Goal: Transaction & Acquisition: Purchase product/service

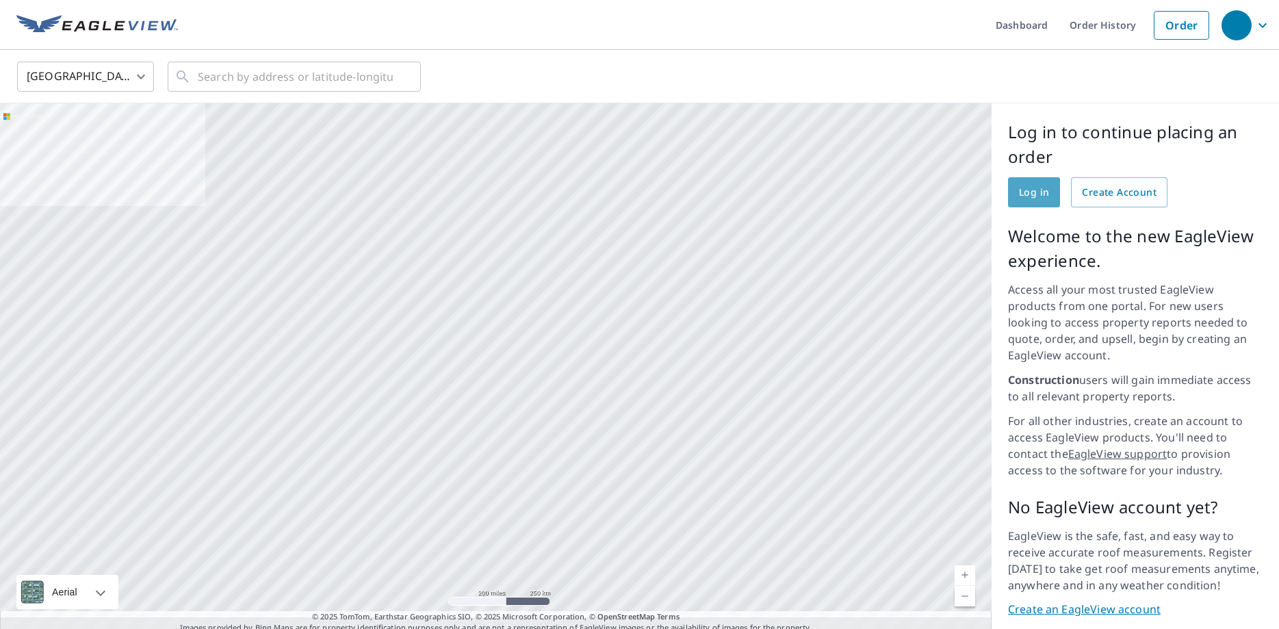
click at [1050, 190] on link "Log in" at bounding box center [1034, 192] width 52 height 30
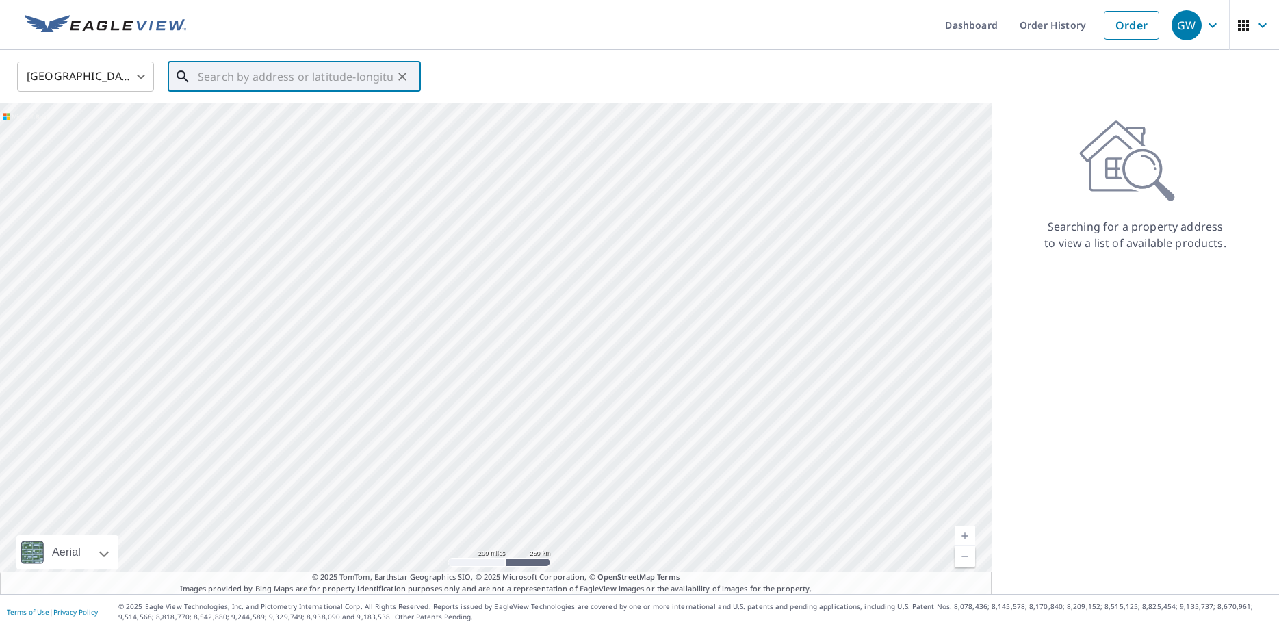
click at [235, 75] on input "text" at bounding box center [295, 76] width 195 height 38
paste input "8901 FREEPORT DR"
click at [302, 121] on span "8901 Freeport Dr" at bounding box center [302, 116] width 215 height 16
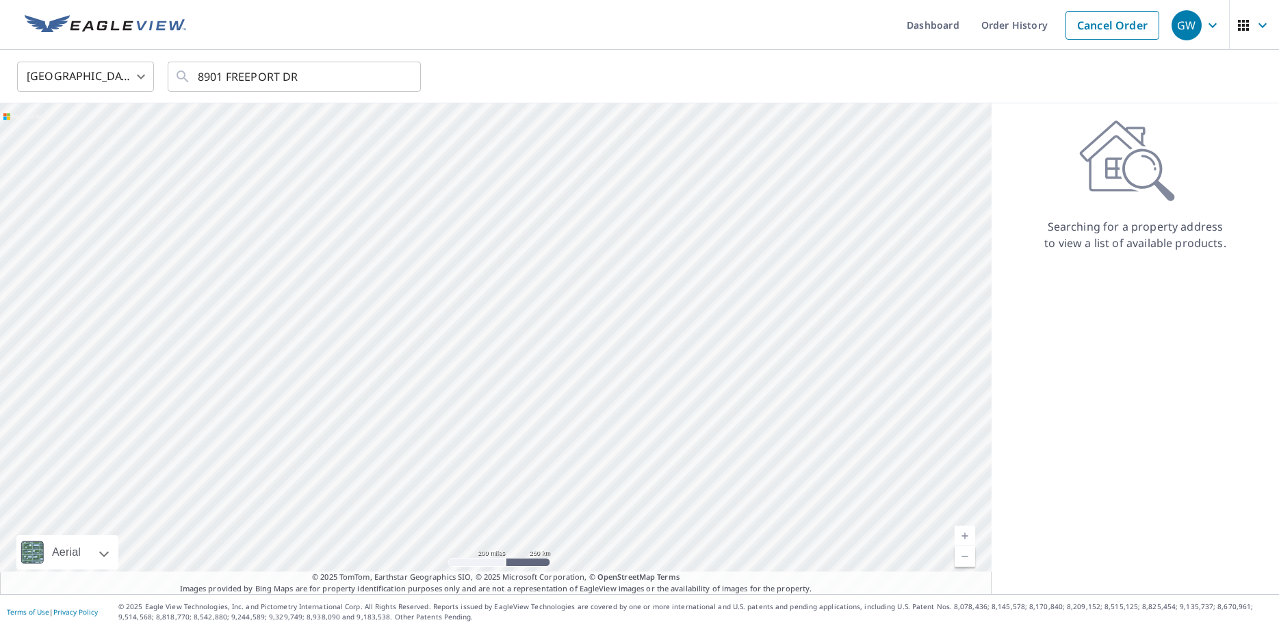
type input "8901 Freeport Dr Denton, TX 76207"
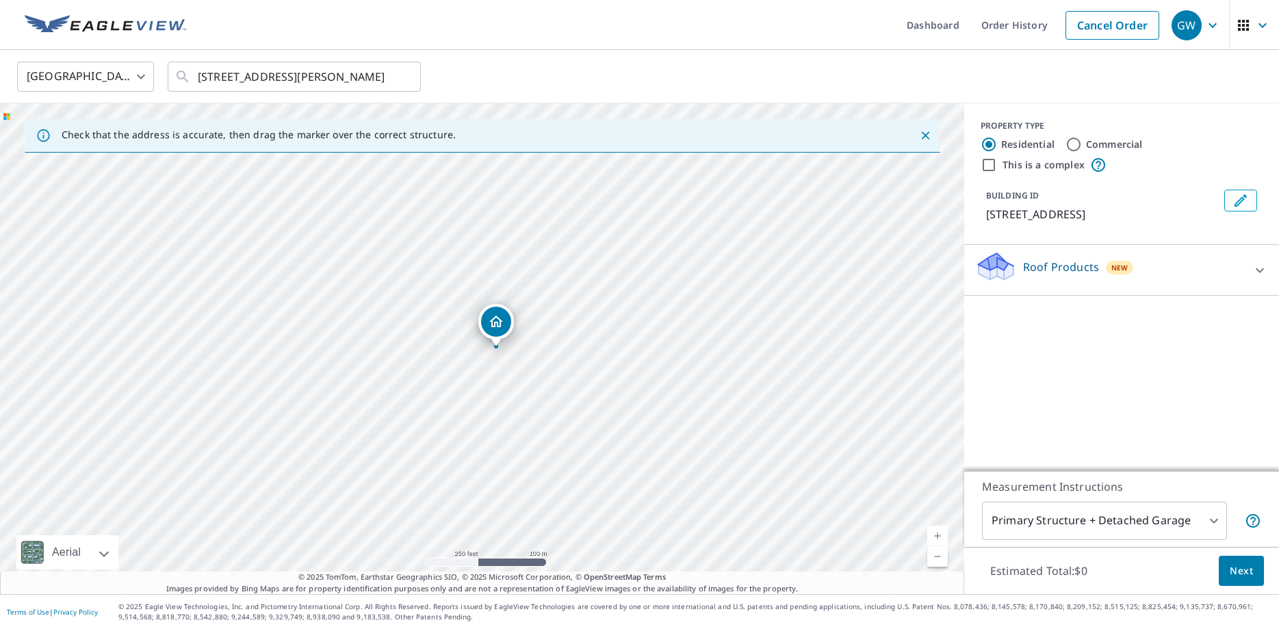
click at [1250, 270] on div at bounding box center [1260, 270] width 33 height 33
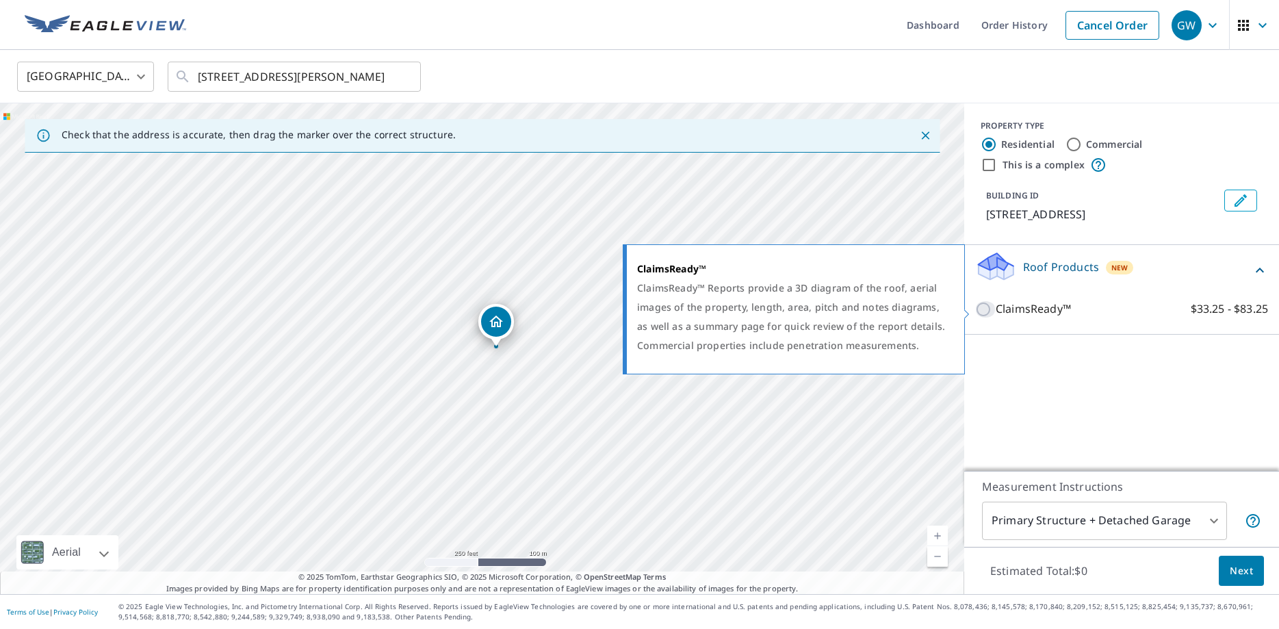
click at [990, 313] on input "ClaimsReady™ $33.25 - $83.25" at bounding box center [985, 309] width 21 height 16
checkbox input "true"
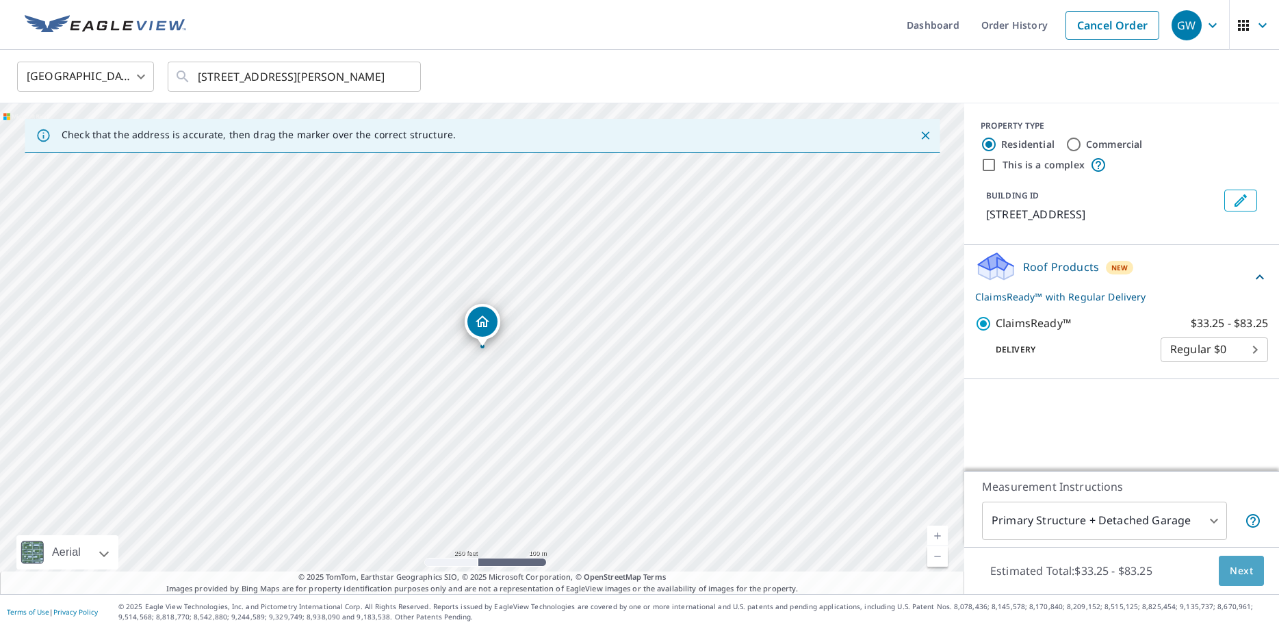
click at [1235, 564] on span "Next" at bounding box center [1241, 571] width 23 height 17
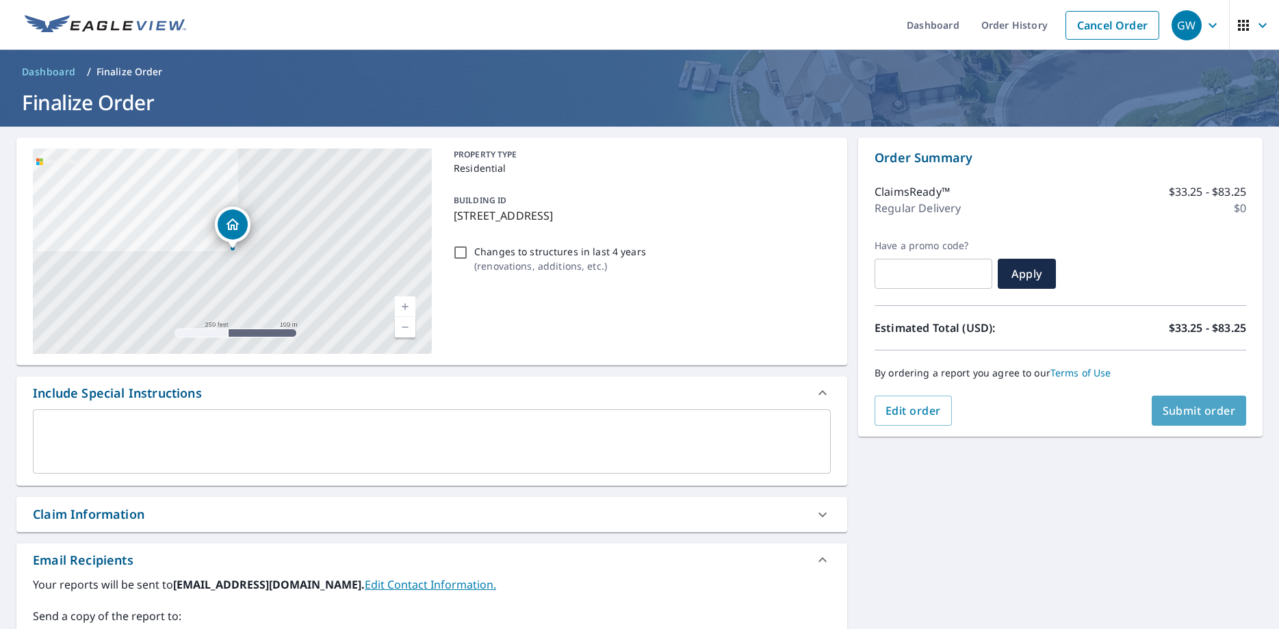
click at [1189, 402] on button "Submit order" at bounding box center [1199, 411] width 95 height 30
